Goal: Task Accomplishment & Management: Manage account settings

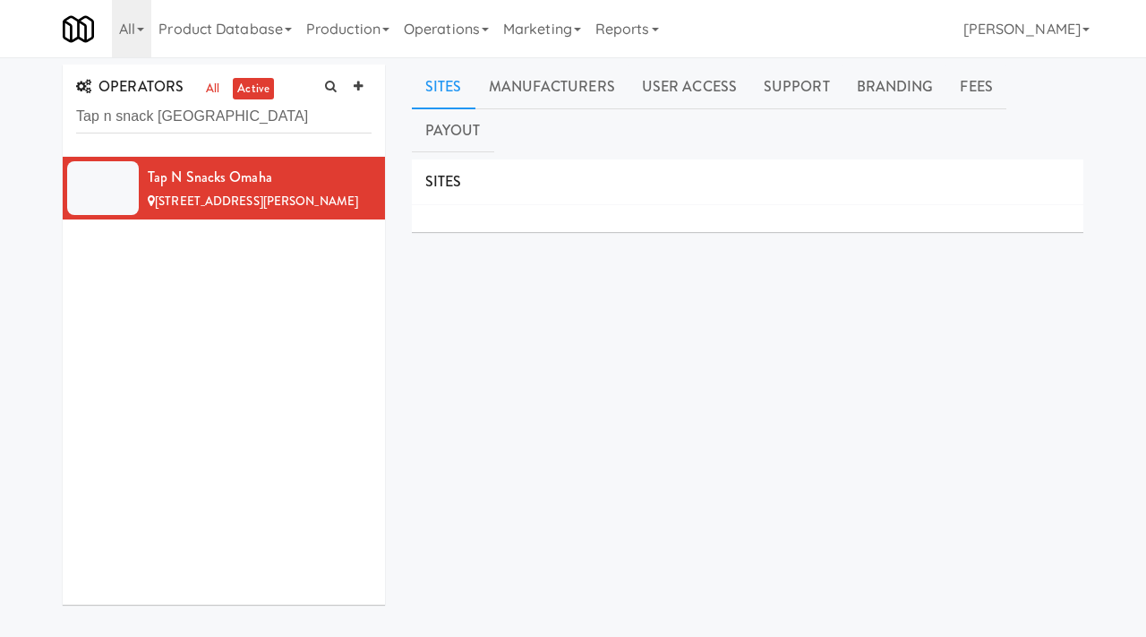
click at [28, 90] on div "OPERATORS all active Tap n snack Omaha Tap N Snacks Omaha [STREET_ADDRESS][PERS…" at bounding box center [573, 447] width 1146 height 766
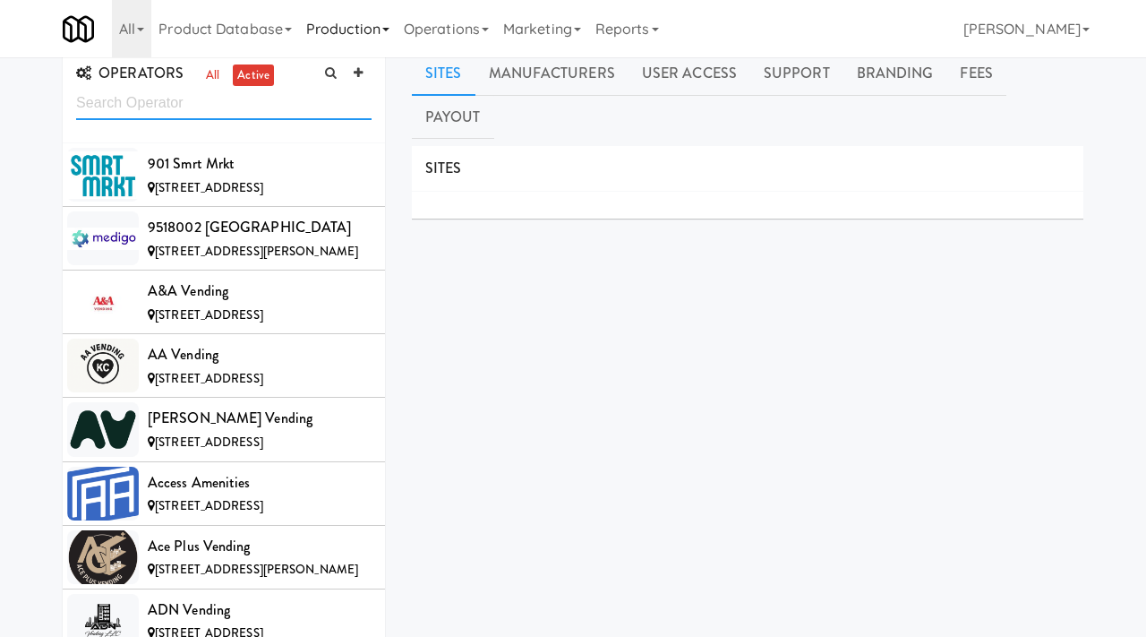
scroll to position [13992, 0]
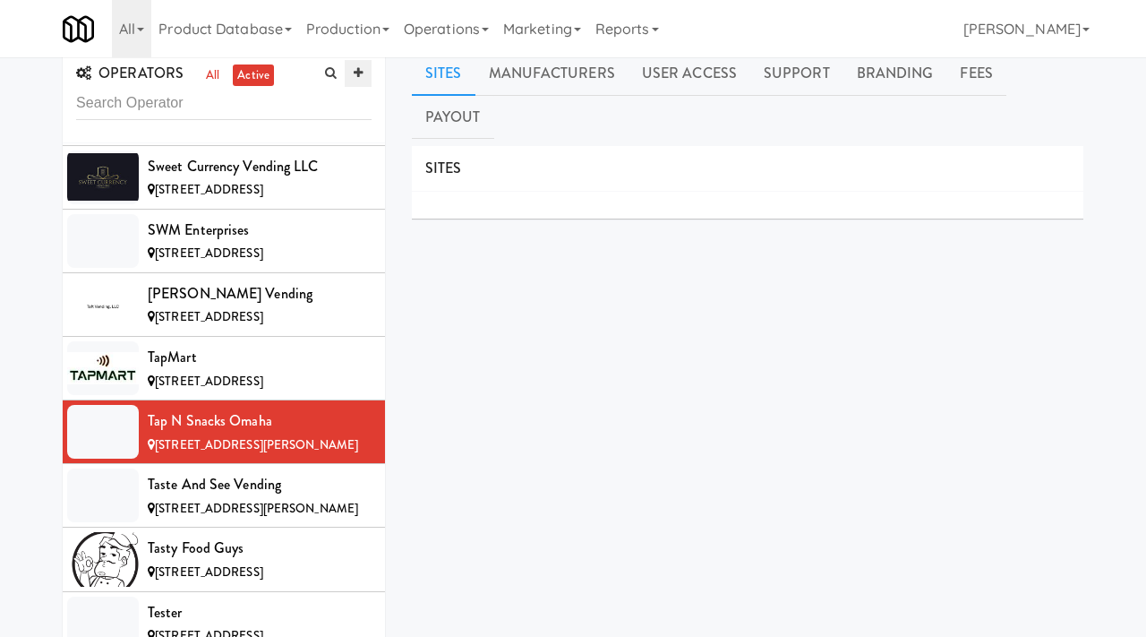
click at [363, 70] on link at bounding box center [358, 73] width 27 height 27
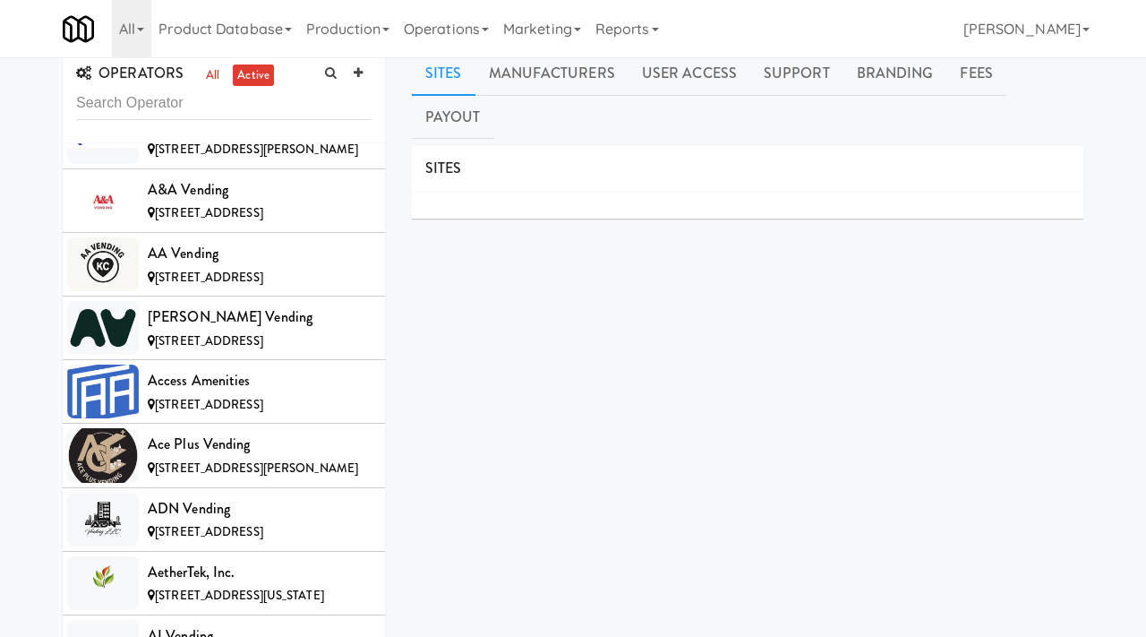
scroll to position [0, 0]
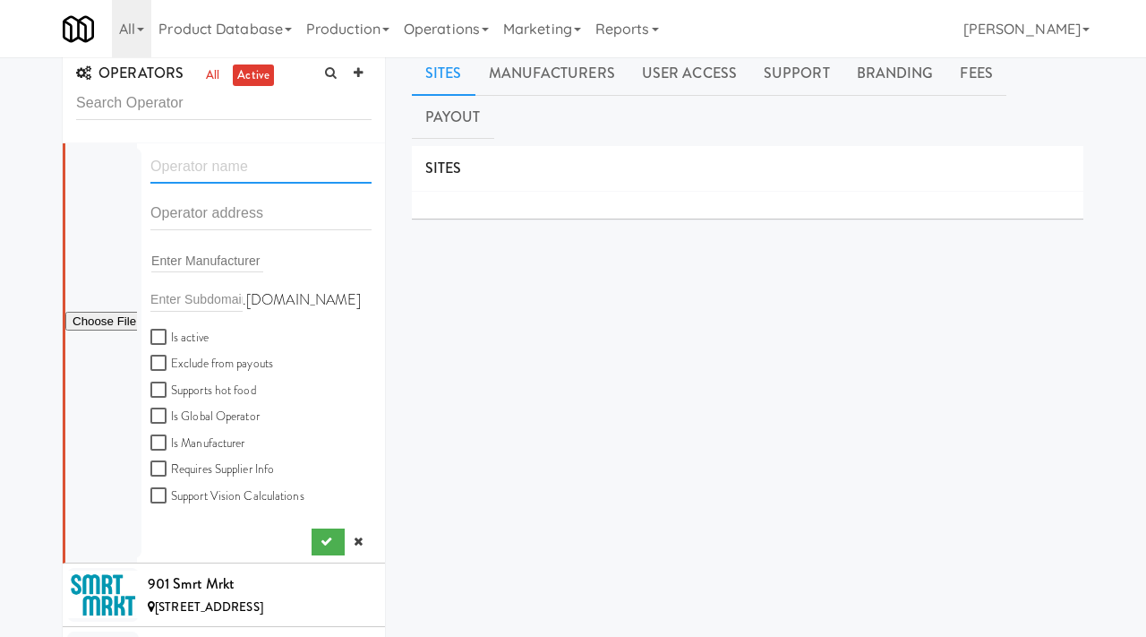
click at [220, 158] on input "text" at bounding box center [260, 166] width 221 height 33
paste input "USA Coffee Bar"
type input "USA Coffee Bar"
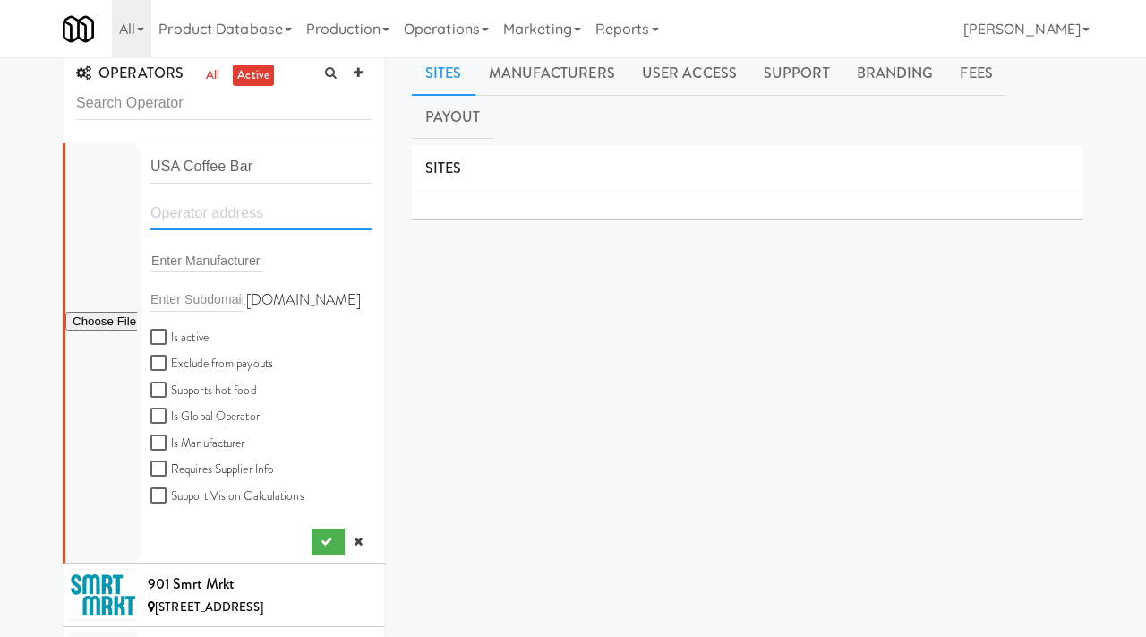
click at [170, 218] on input "text" at bounding box center [260, 213] width 221 height 33
paste input "[STREET_ADDRESS]"
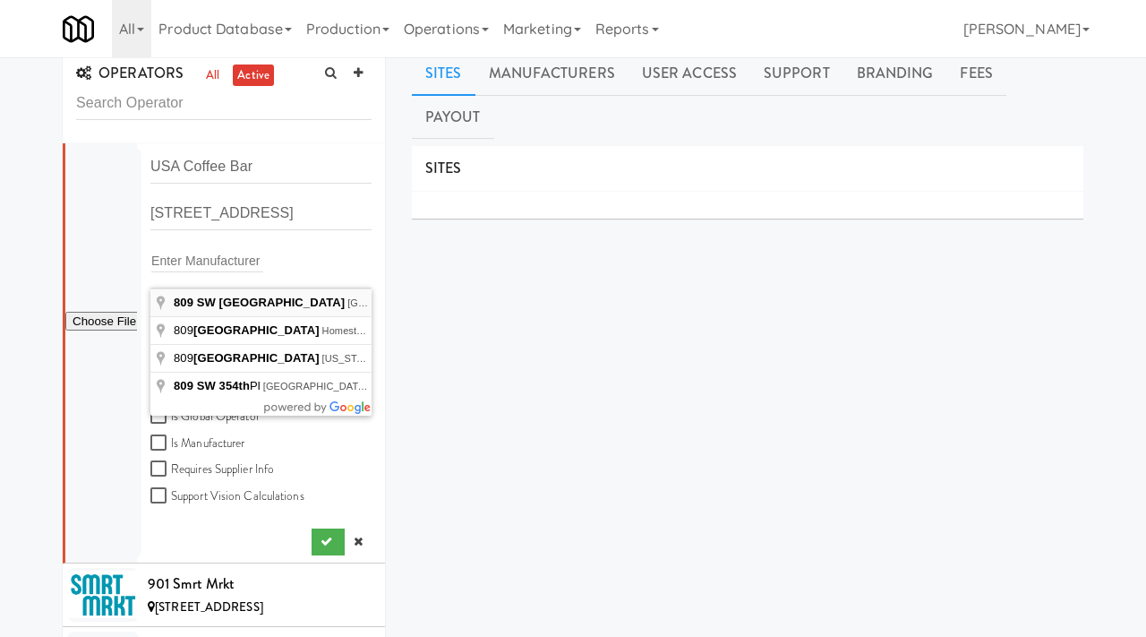
type input "[STREET_ADDRESS]"
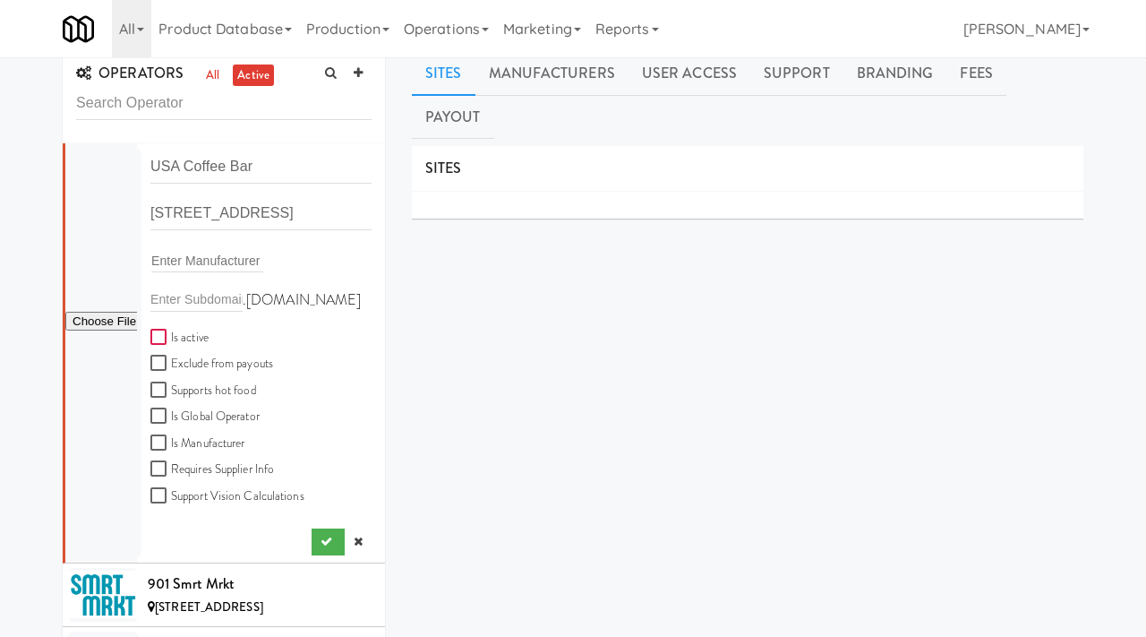
click at [157, 333] on input "Is active" at bounding box center [160, 337] width 21 height 14
checkbox input "true"
click at [107, 320] on input "file" at bounding box center [101, 322] width 72 height 22
type input "C:\fakepath\d9ff079c-613d-4917-9842-209c21fb99c5-0-2logo___dark_icon__270_x_270…"
click at [314, 539] on button "submit" at bounding box center [328, 541] width 33 height 27
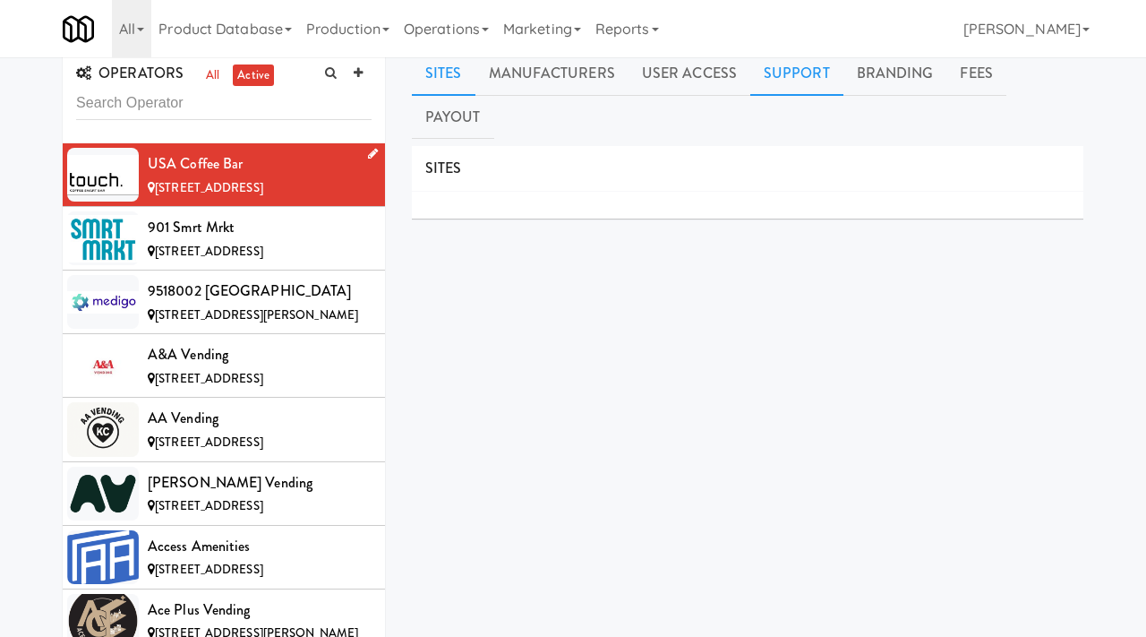
click at [788, 73] on link "Support" at bounding box center [796, 73] width 93 height 45
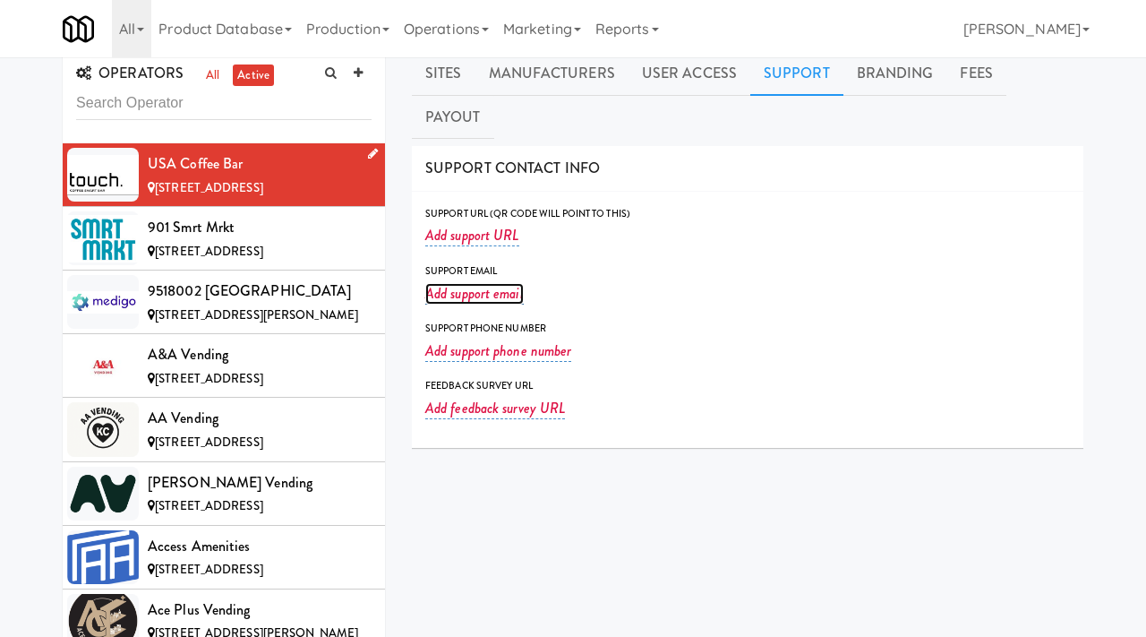
click at [474, 283] on link "Add support email" at bounding box center [474, 293] width 98 height 21
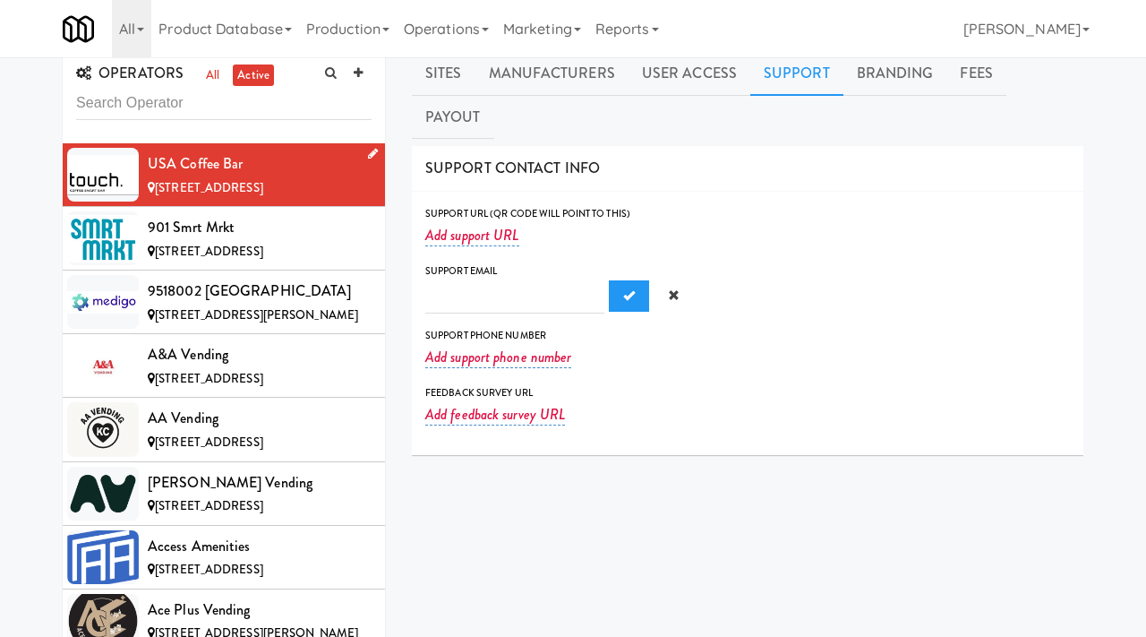
click at [477, 280] on input "text" at bounding box center [514, 296] width 179 height 33
type input "[EMAIL_ADDRESS][DOMAIN_NAME]"
click at [612, 280] on button "Submit" at bounding box center [629, 296] width 40 height 32
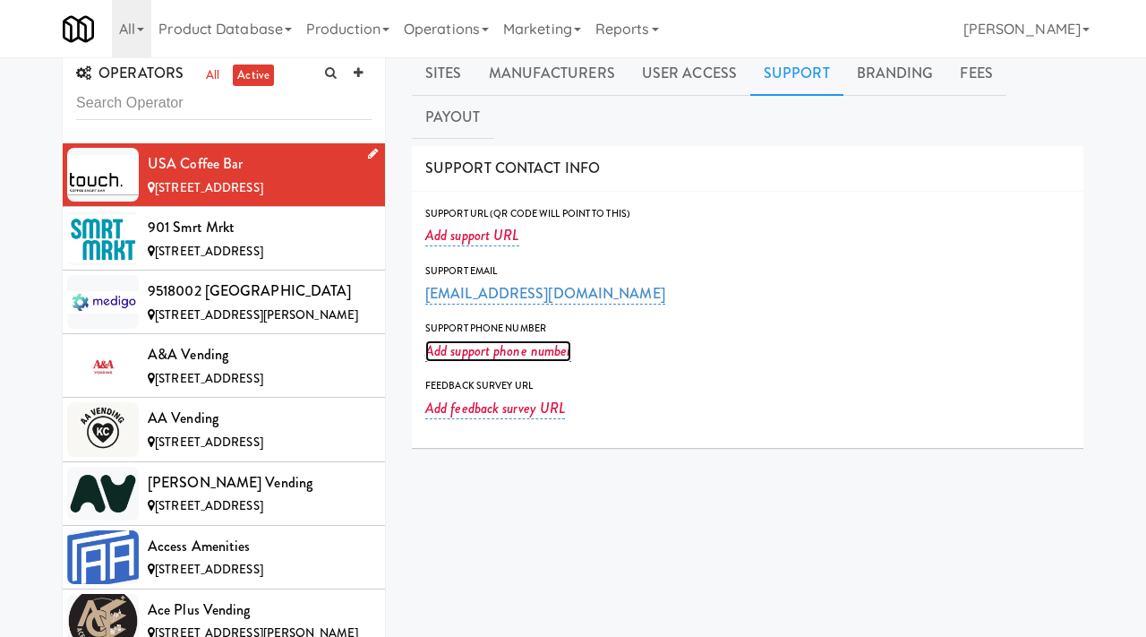
click at [476, 340] on link "Add support phone number" at bounding box center [498, 350] width 146 height 21
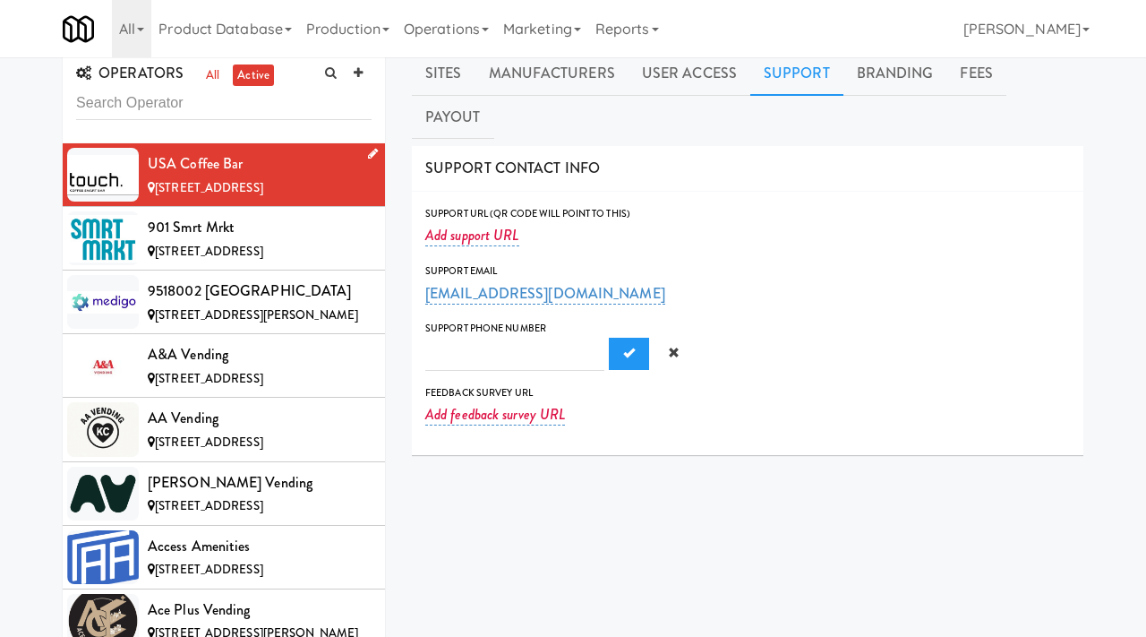
click at [476, 338] on input "text" at bounding box center [514, 354] width 179 height 33
type input "2533407997"
click at [623, 346] on span "Submit" at bounding box center [629, 352] width 12 height 12
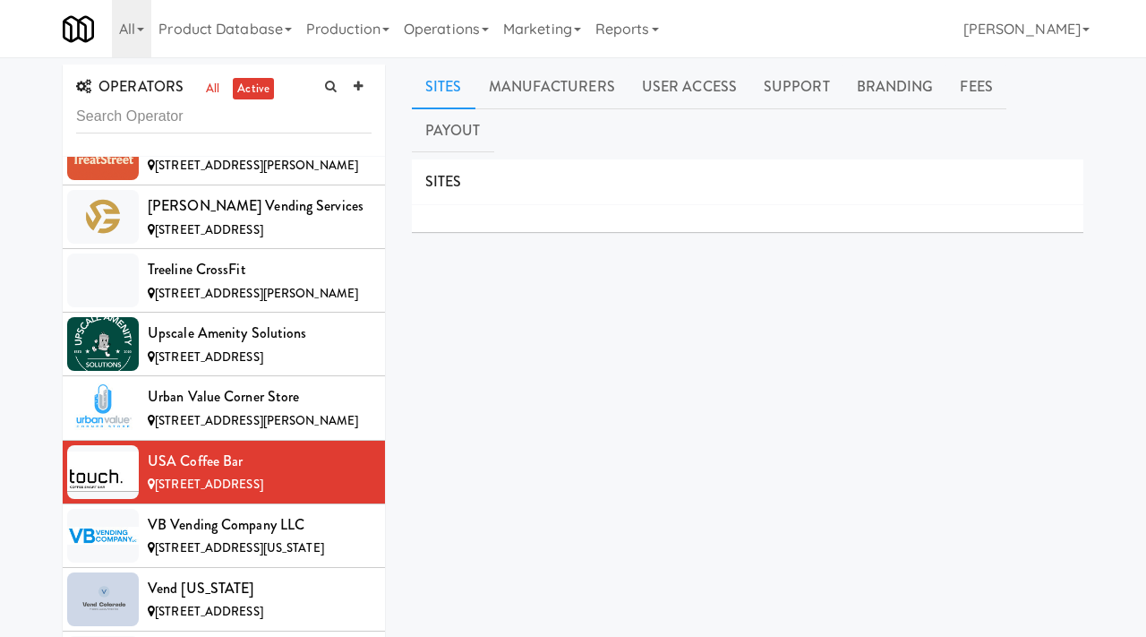
scroll to position [15101, 0]
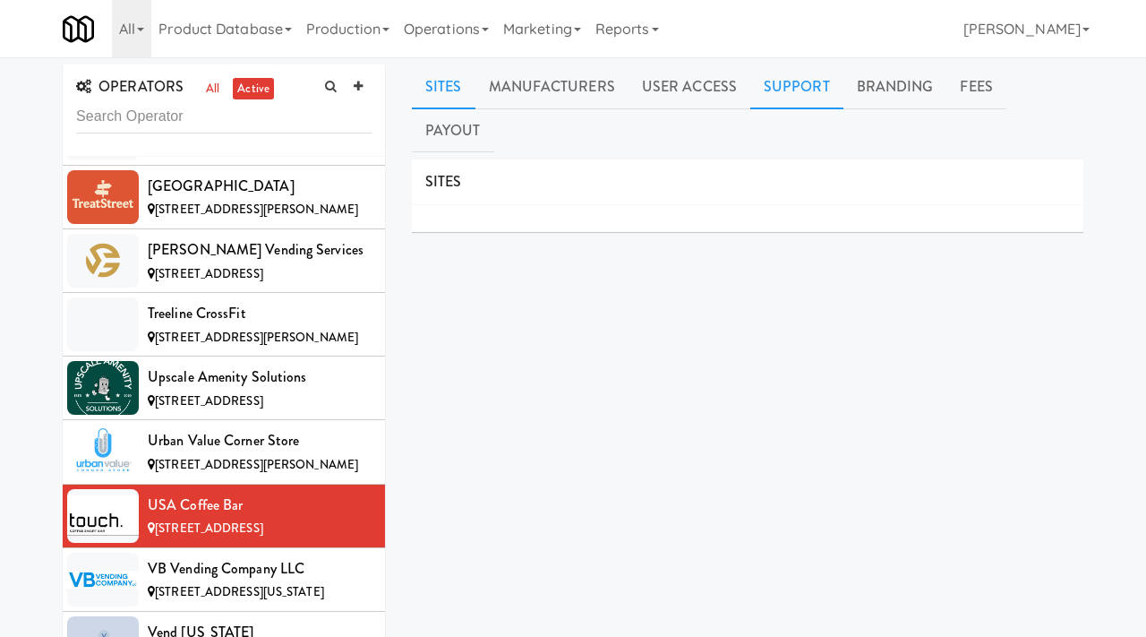
click at [774, 91] on link "Support" at bounding box center [796, 86] width 93 height 45
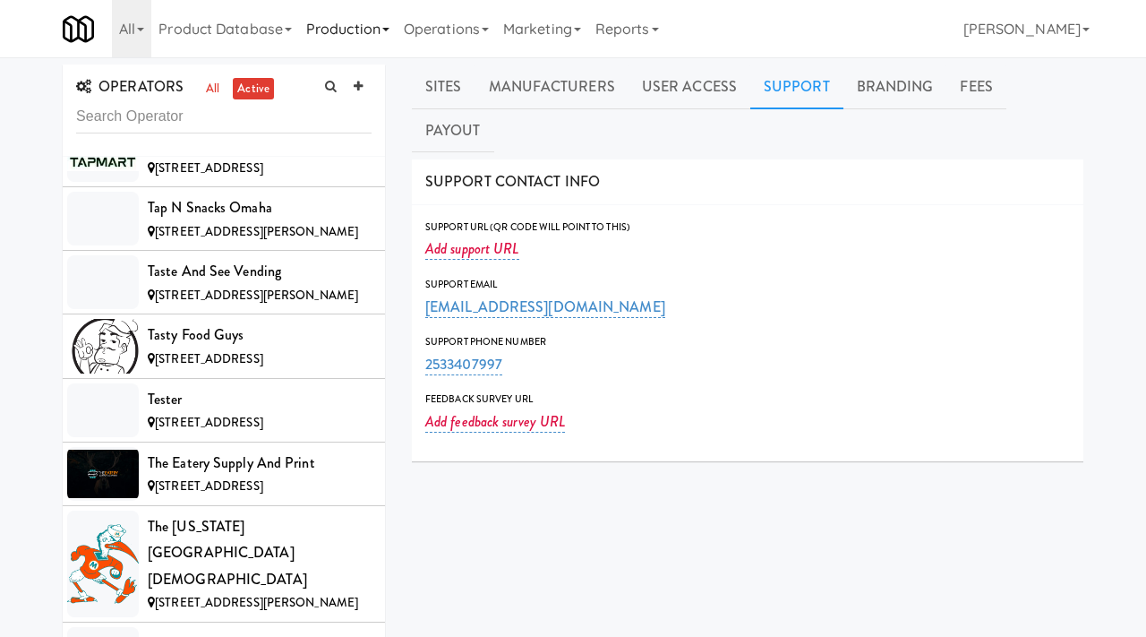
scroll to position [14163, 0]
